Goal: Navigation & Orientation: Find specific page/section

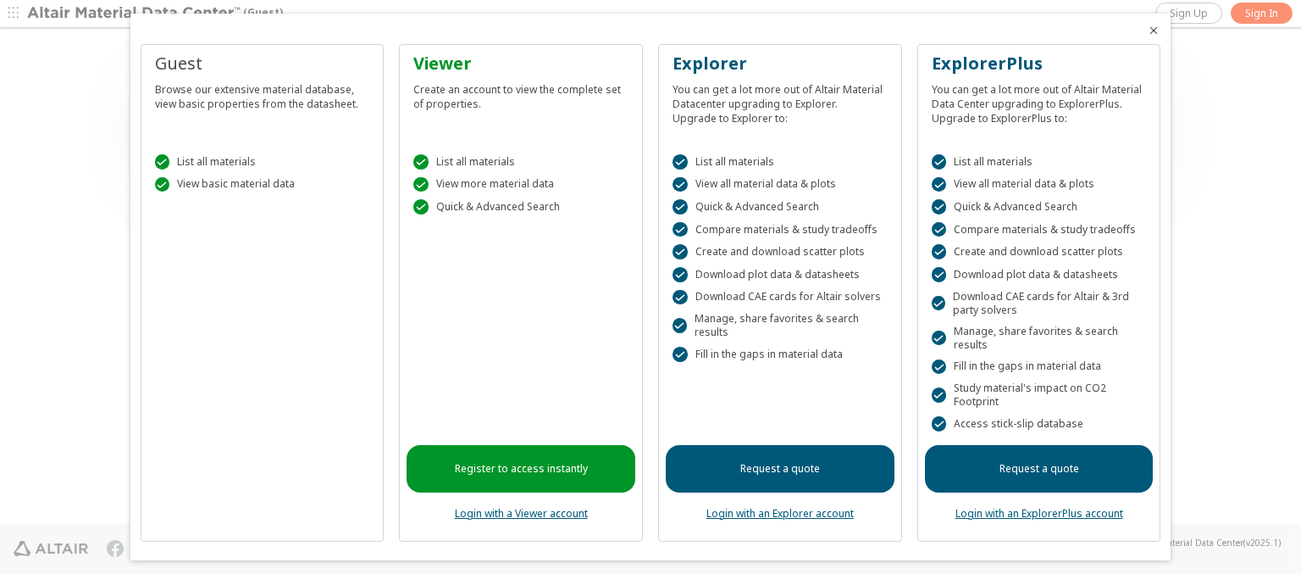
click at [1147, 31] on icon "Close" at bounding box center [1154, 31] width 14 height 14
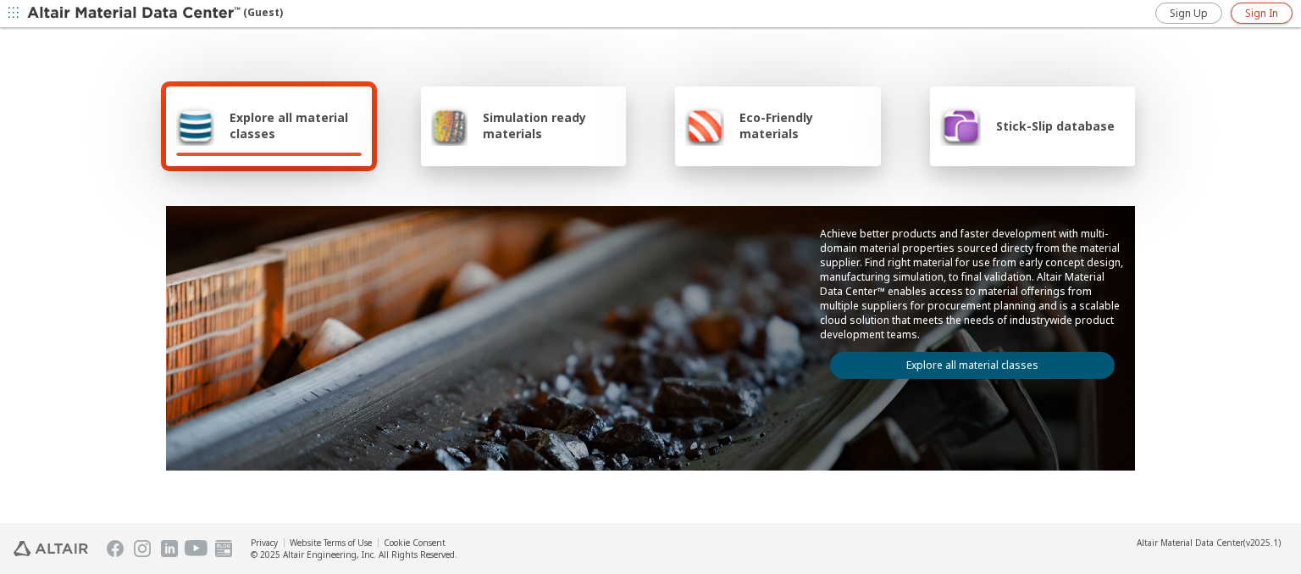
click at [1262, 13] on span "Sign In" at bounding box center [1261, 14] width 33 height 14
click at [135, 14] on img at bounding box center [135, 13] width 216 height 17
click at [289, 125] on span "Explore all material classes" at bounding box center [296, 125] width 132 height 32
click at [966, 361] on link "Explore all material classes" at bounding box center [972, 365] width 285 height 27
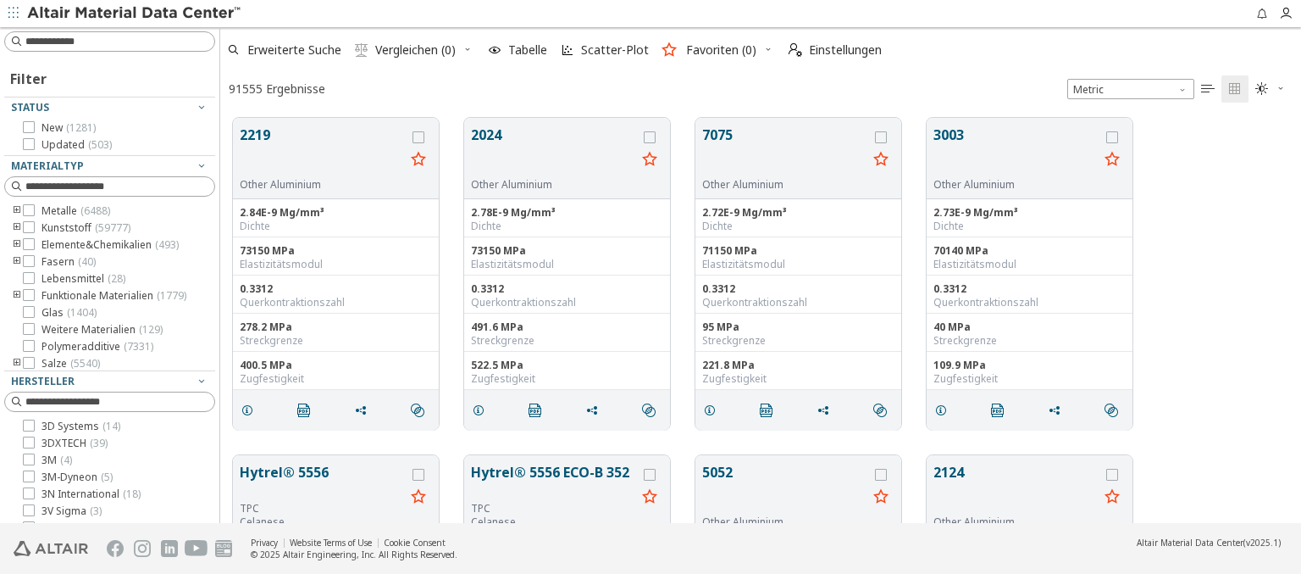
scroll to position [405, 1068]
click at [135, 14] on img at bounding box center [135, 13] width 216 height 17
